Goal: Check status: Verify the current state of an ongoing process or item

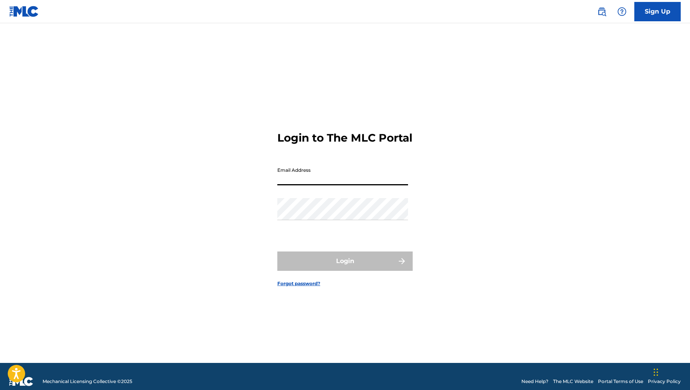
click at [289, 182] on input "Email Address" at bounding box center [342, 174] width 131 height 22
type input "[EMAIL_ADDRESS][DOMAIN_NAME]"
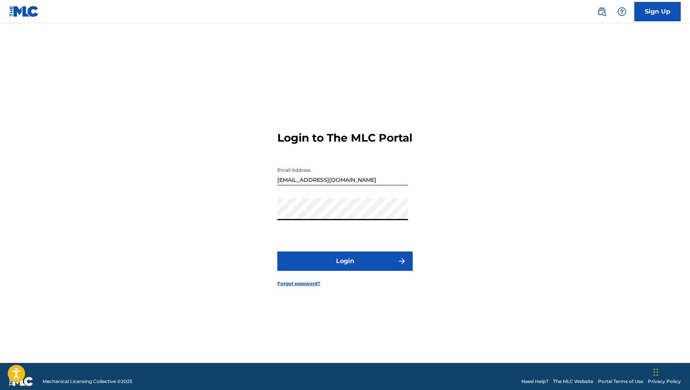
click at [353, 257] on form "Login to The MLC Portal Email Address [EMAIL_ADDRESS][DOMAIN_NAME] Password Log…" at bounding box center [344, 203] width 135 height 320
click at [356, 264] on button "Login" at bounding box center [344, 261] width 135 height 19
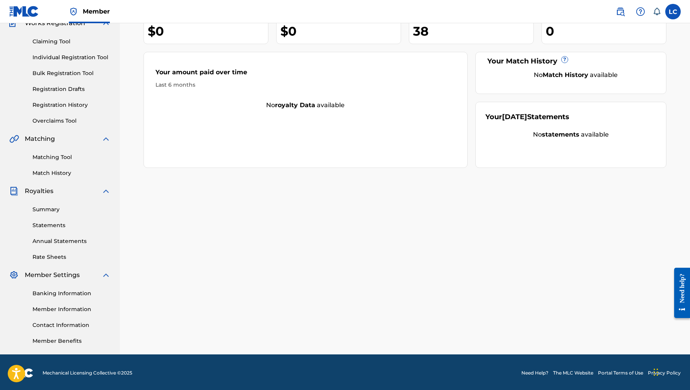
scroll to position [74, 0]
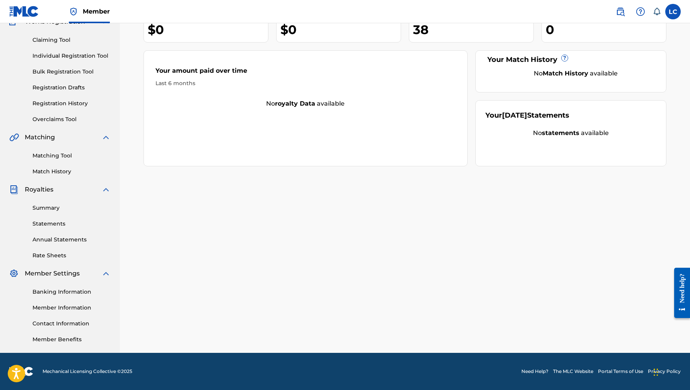
click at [47, 221] on link "Statements" at bounding box center [72, 224] width 78 height 8
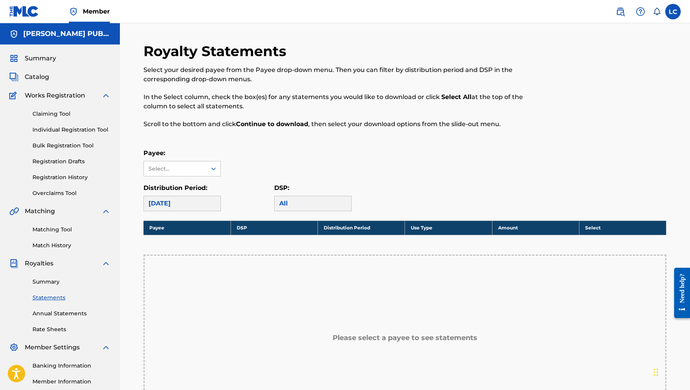
click at [162, 178] on div "Payee: Select... Distribution Period: [DATE] DSP: All" at bounding box center [405, 180] width 523 height 63
click at [175, 170] on div "Select..." at bounding box center [175, 169] width 53 height 8
click at [176, 166] on div "Select..." at bounding box center [175, 169] width 53 height 8
click at [176, 176] on div "Select..." at bounding box center [182, 168] width 77 height 15
click at [178, 185] on div "No options" at bounding box center [182, 183] width 77 height 15
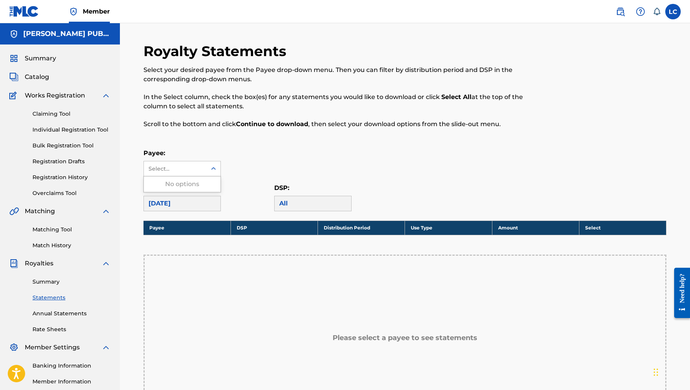
click at [178, 185] on div "No options" at bounding box center [182, 183] width 77 height 15
click at [178, 174] on div "Select..." at bounding box center [175, 168] width 63 height 15
click at [46, 78] on span "Catalog" at bounding box center [37, 76] width 24 height 9
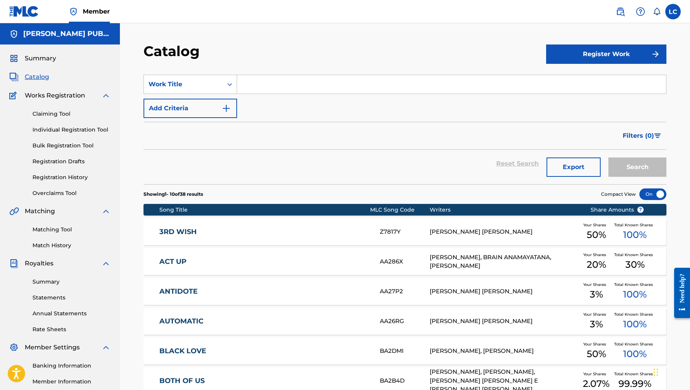
click at [52, 178] on link "Registration History" at bounding box center [72, 177] width 78 height 8
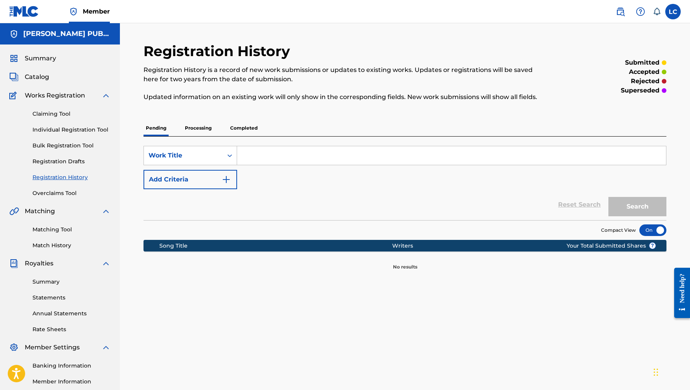
click at [210, 127] on p "Processing" at bounding box center [198, 128] width 31 height 16
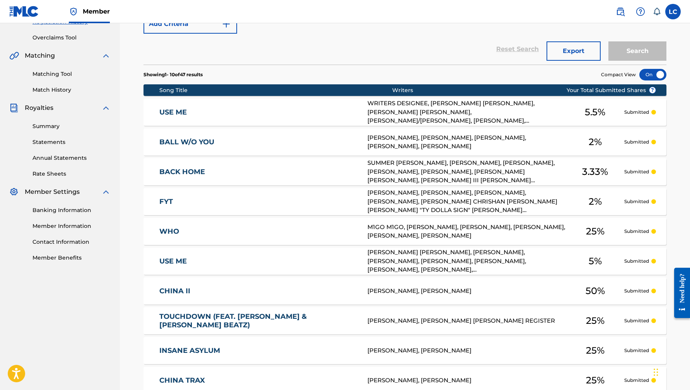
scroll to position [249, 0]
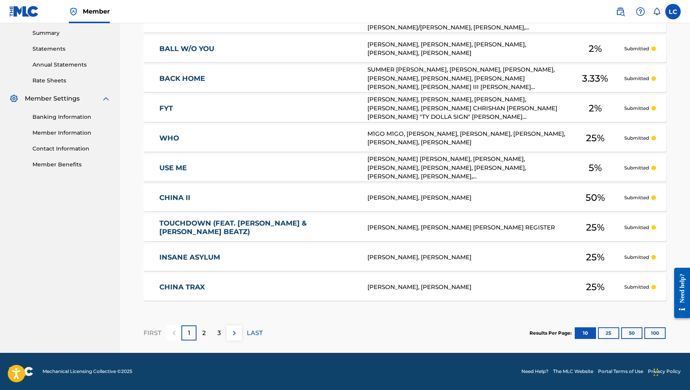
click at [654, 333] on button "100" at bounding box center [655, 333] width 21 height 12
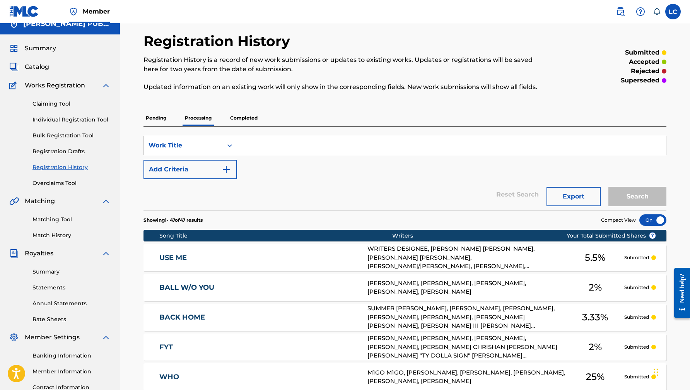
scroll to position [0, 0]
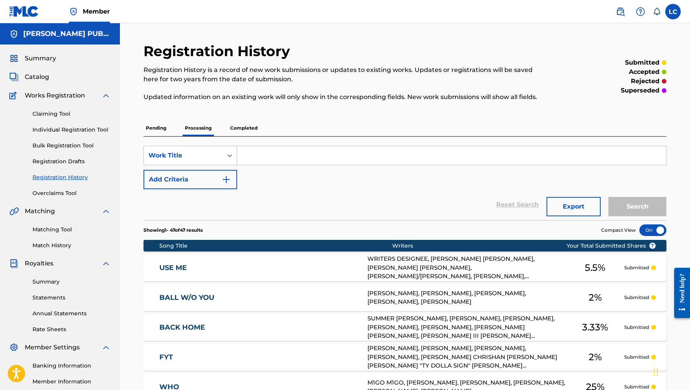
click at [45, 60] on span "Summary" at bounding box center [40, 58] width 31 height 9
